Goal: Task Accomplishment & Management: Use online tool/utility

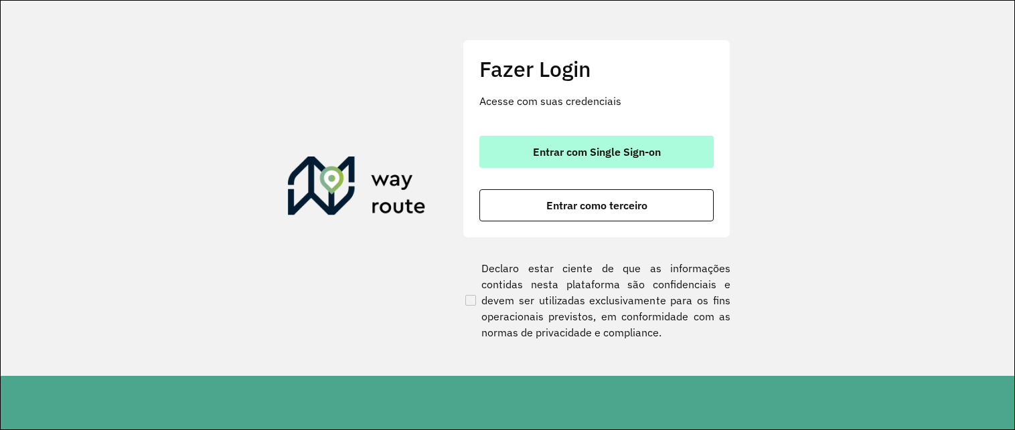
click at [503, 159] on button "Entrar com Single Sign-on" at bounding box center [596, 152] width 234 height 32
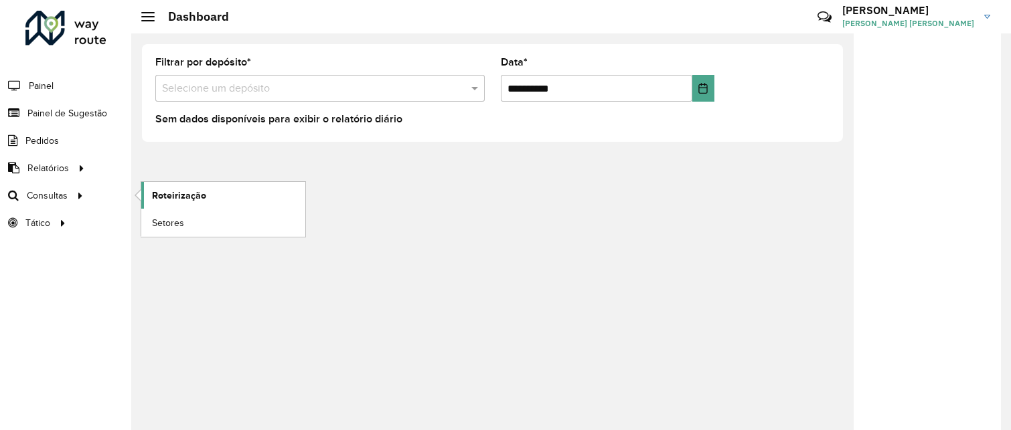
click at [151, 193] on link "Roteirização" at bounding box center [223, 195] width 164 height 27
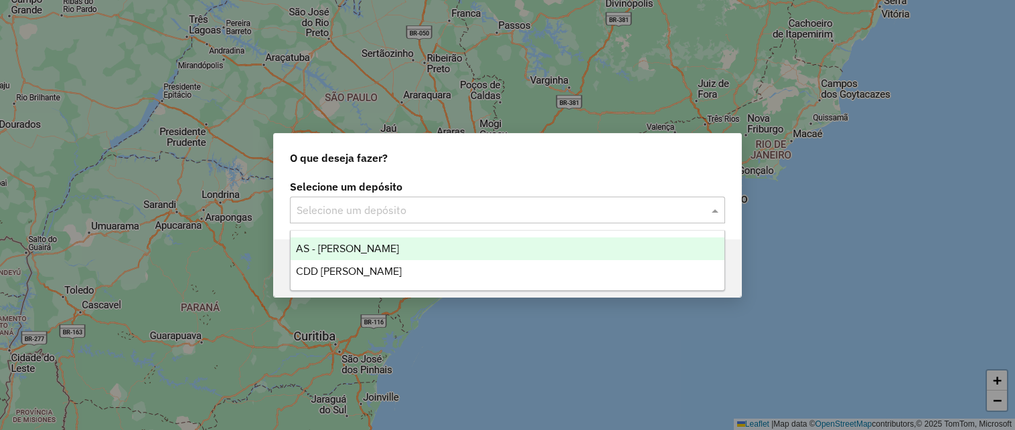
click at [344, 210] on input "text" at bounding box center [494, 211] width 395 height 16
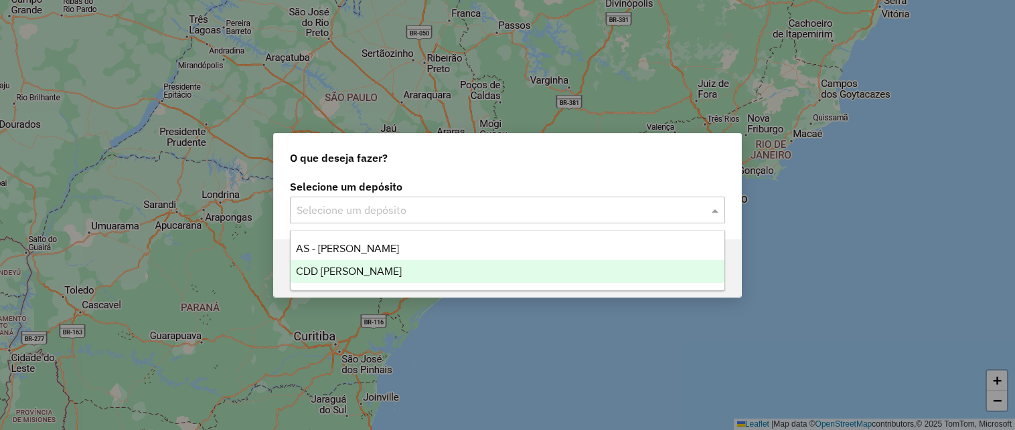
click at [344, 270] on span "CDD Mogi Mirim" at bounding box center [349, 271] width 106 height 11
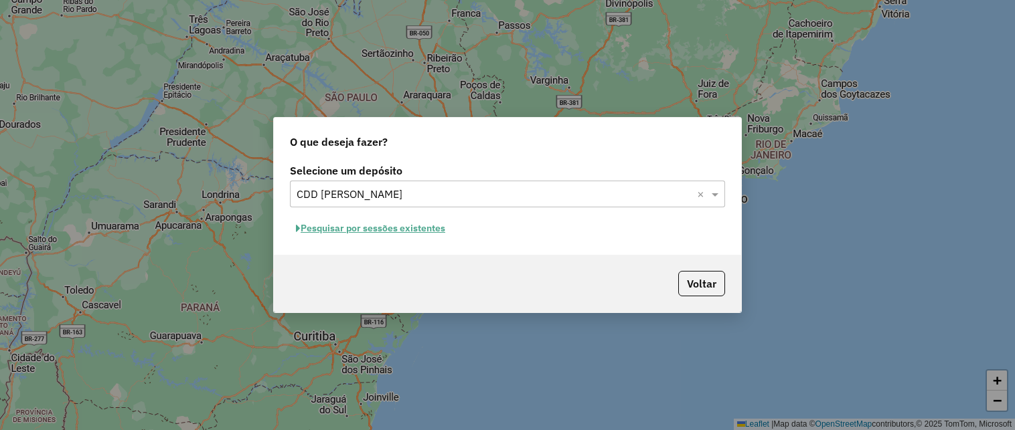
click at [416, 226] on button "Pesquisar por sessões existentes" at bounding box center [370, 228] width 161 height 21
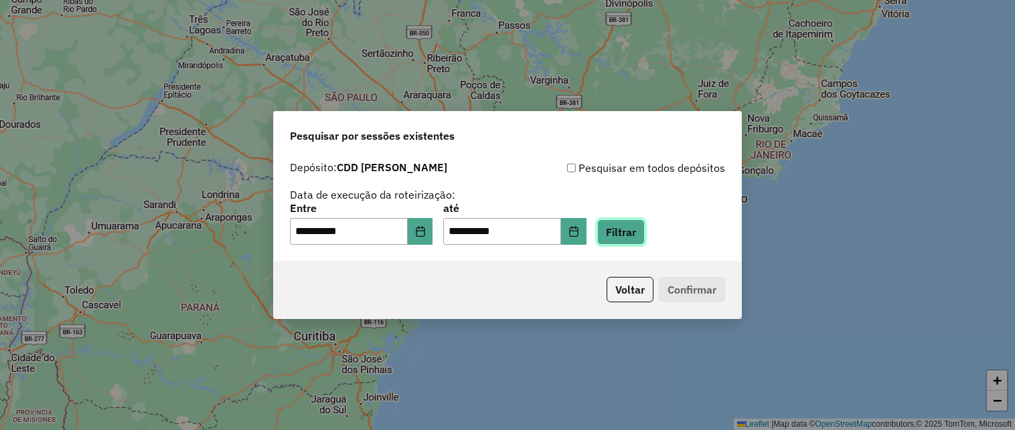
click at [637, 227] on button "Filtrar" at bounding box center [621, 232] width 48 height 25
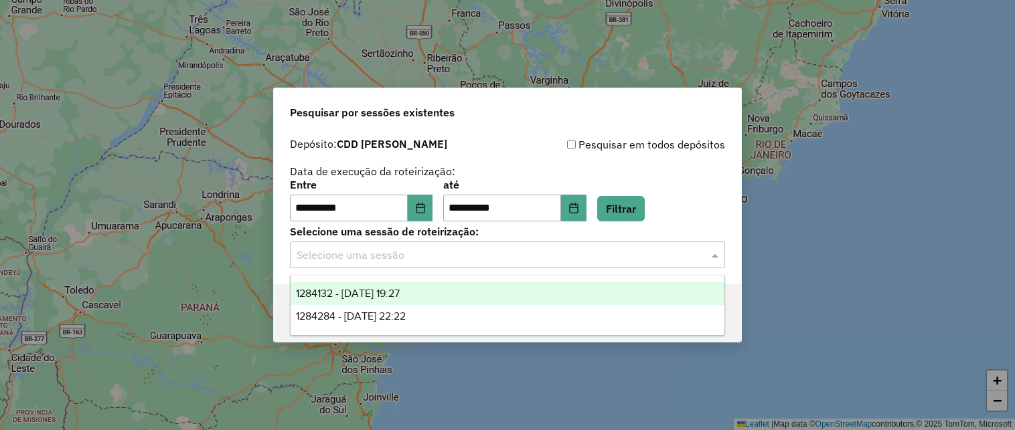
click at [647, 255] on input "text" at bounding box center [494, 256] width 395 height 16
click at [469, 293] on div "1284132 - [DATE] 19:27" at bounding box center [507, 293] width 434 height 23
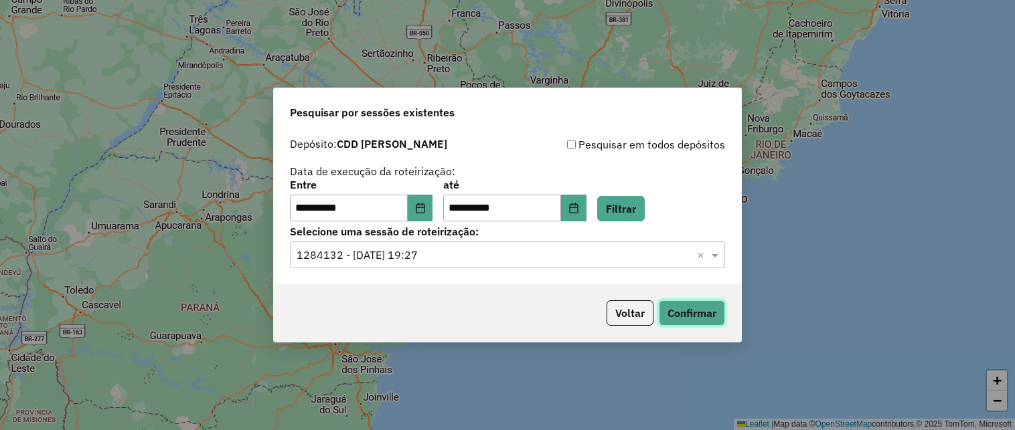
click at [697, 304] on button "Confirmar" at bounding box center [692, 313] width 66 height 25
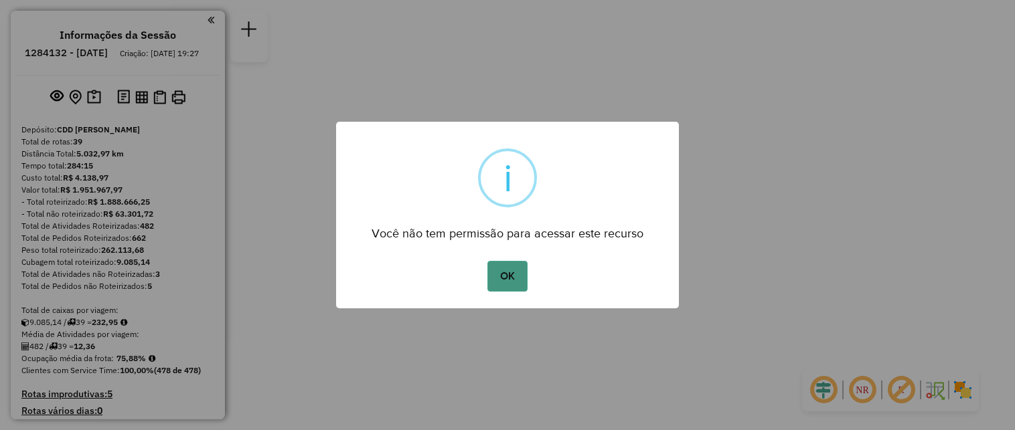
click at [509, 268] on button "OK" at bounding box center [506, 276] width 39 height 31
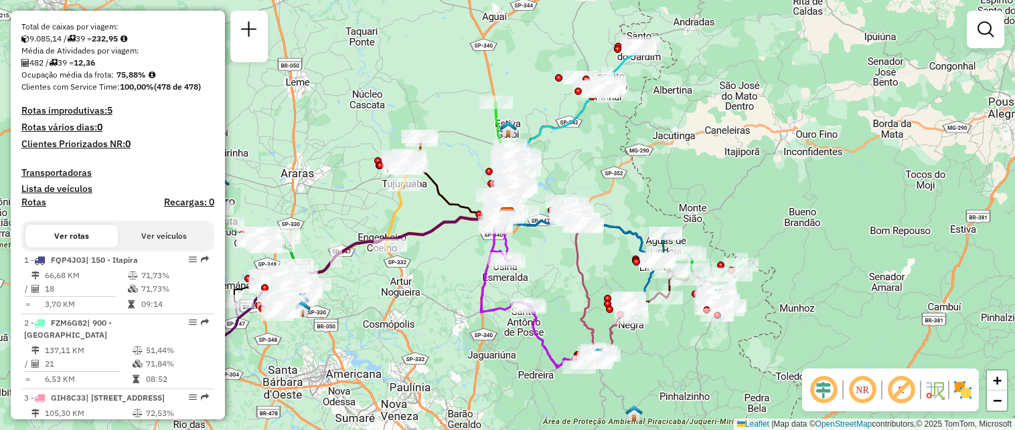
scroll to position [1477, 0]
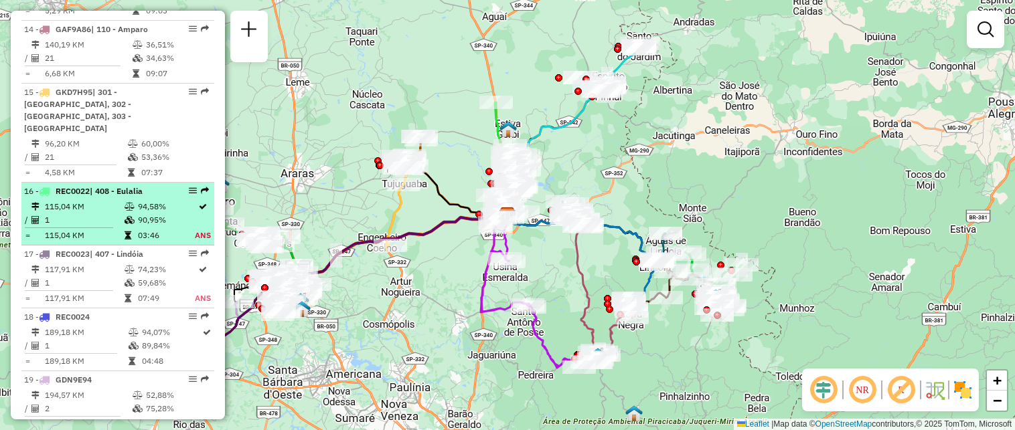
click at [142, 214] on td "94,58%" at bounding box center [166, 206] width 58 height 13
select select "**********"
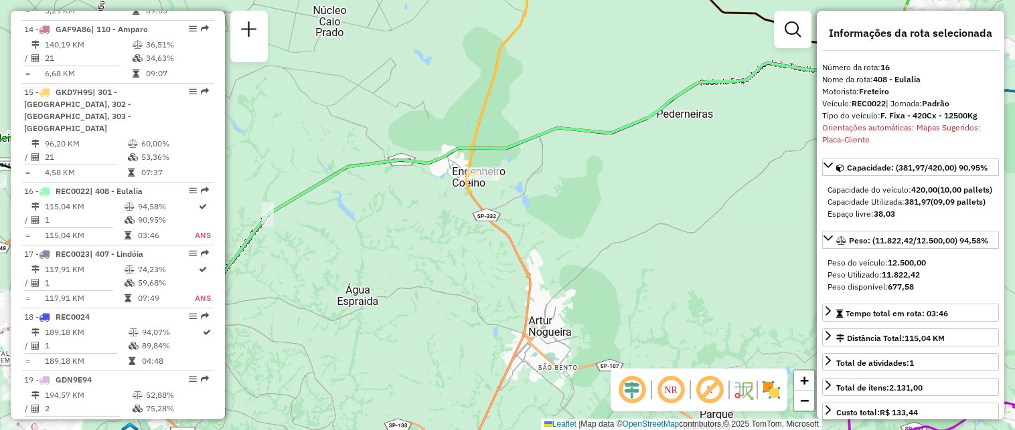
drag, startPoint x: 999, startPoint y: 193, endPoint x: 999, endPoint y: 232, distance: 38.8
click at [999, 232] on div "**********" at bounding box center [910, 215] width 187 height 409
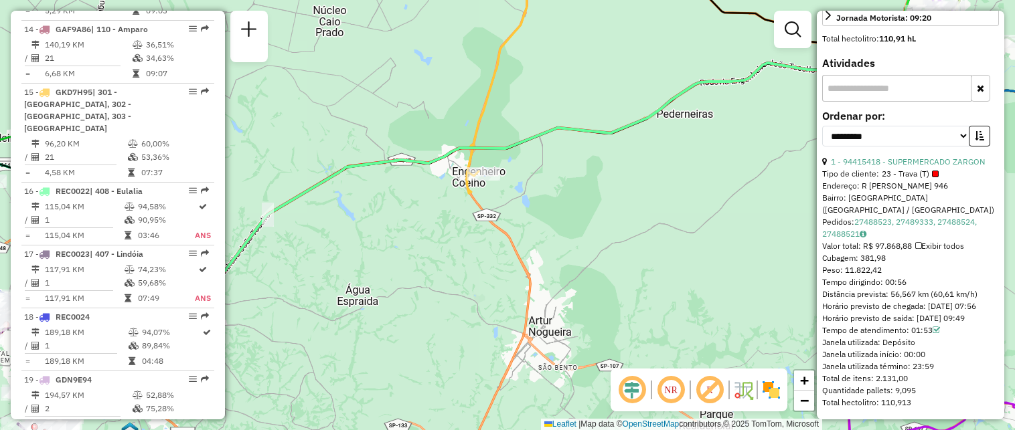
scroll to position [469, 0]
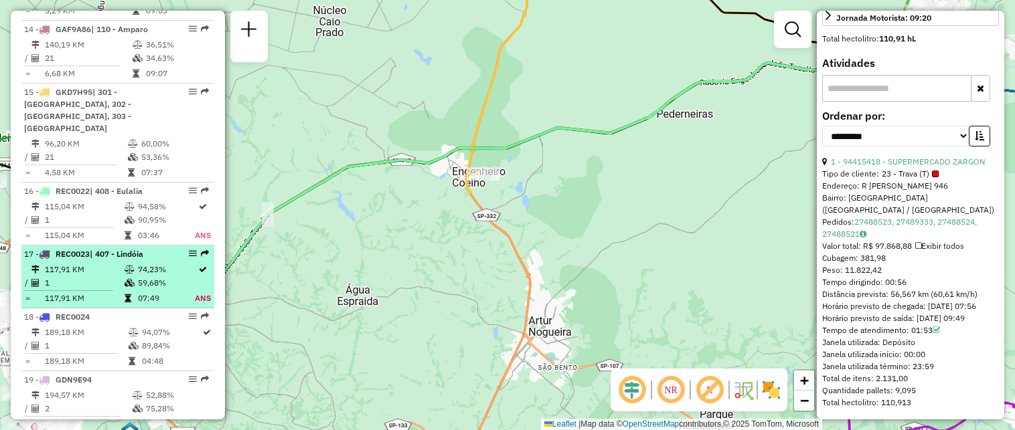
click at [131, 290] on td at bounding box center [130, 282] width 13 height 13
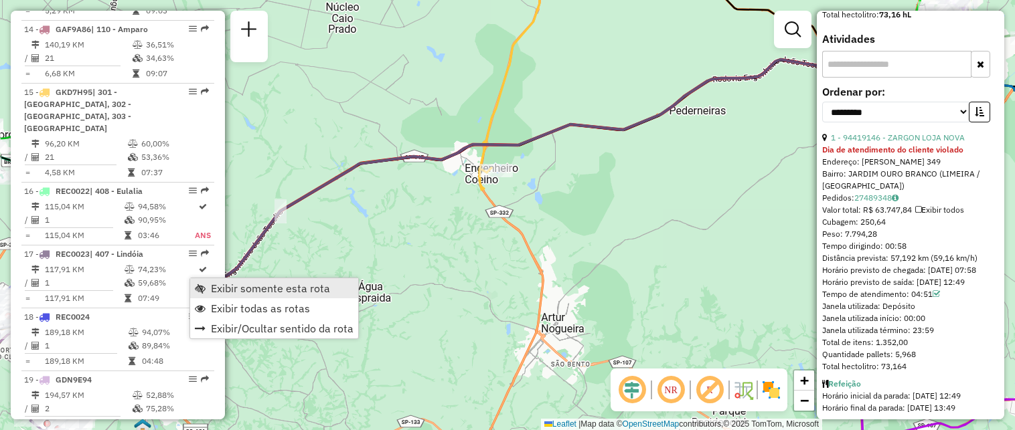
click at [211, 292] on span "Exibir somente esta rota" at bounding box center [270, 288] width 119 height 11
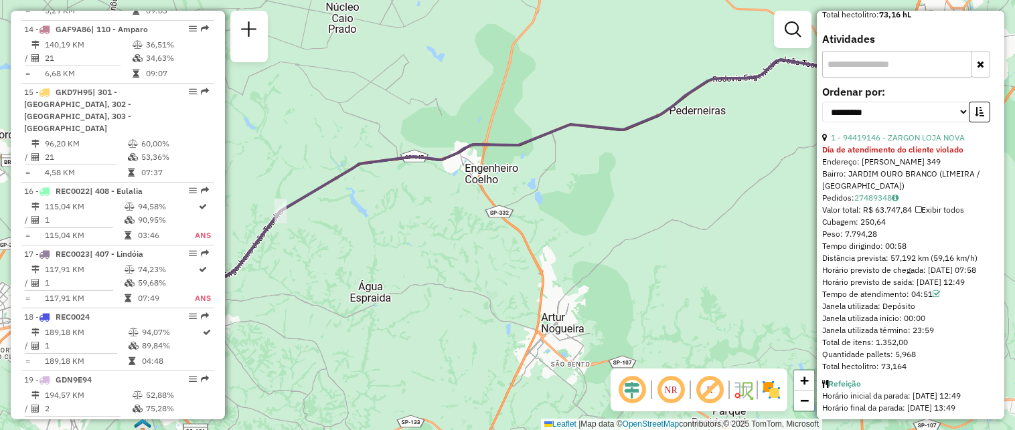
drag, startPoint x: 999, startPoint y: 245, endPoint x: 993, endPoint y: 290, distance: 45.2
click at [993, 290] on div "**********" at bounding box center [910, 215] width 187 height 409
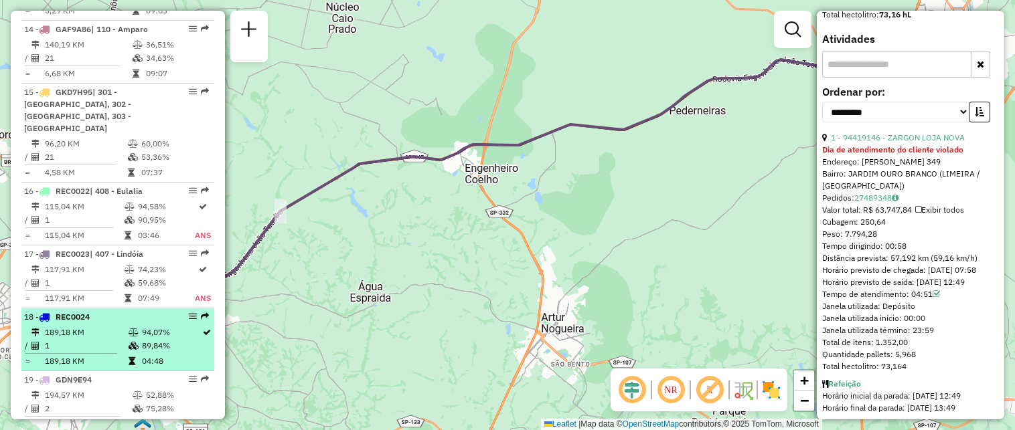
click at [189, 321] on em at bounding box center [193, 317] width 8 height 8
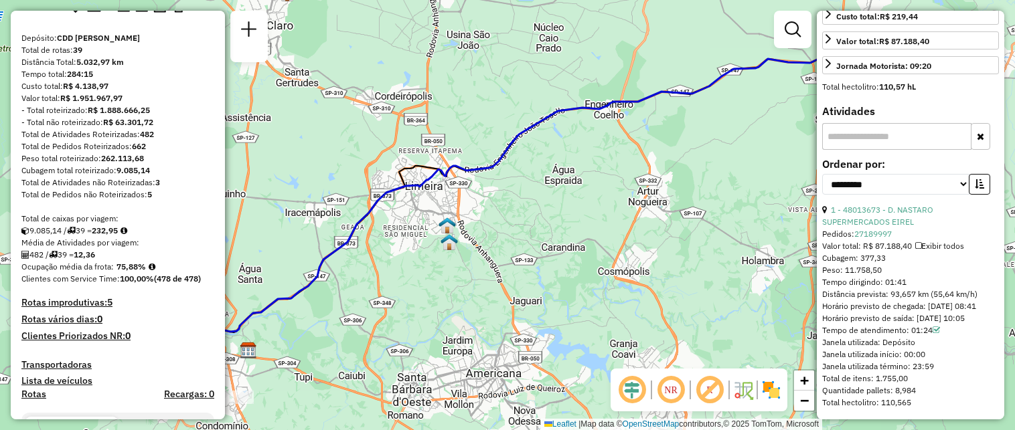
scroll to position [0, 0]
